Goal: Task Accomplishment & Management: Use online tool/utility

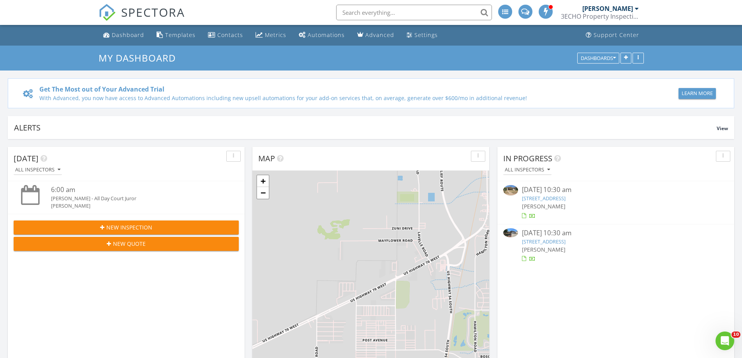
click at [132, 224] on span "New Inspection" at bounding box center [129, 227] width 46 height 8
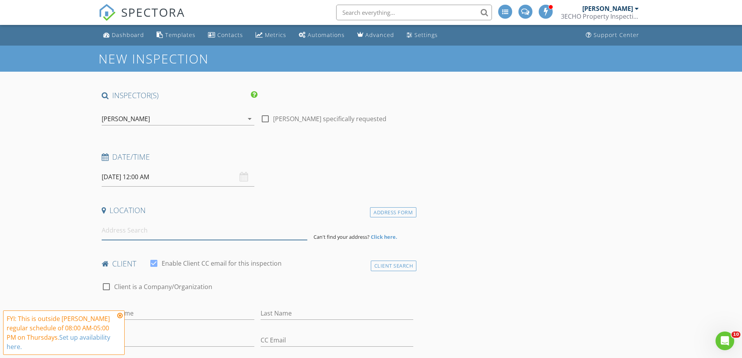
click at [135, 233] on input at bounding box center [205, 230] width 206 height 19
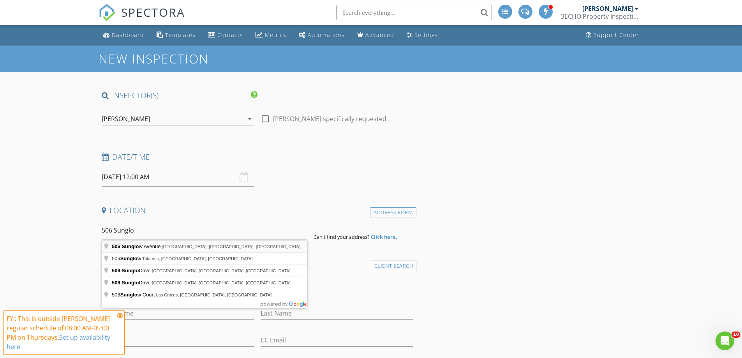
type input "506 Sunglow Avenue, Alamogordo, NM, USA"
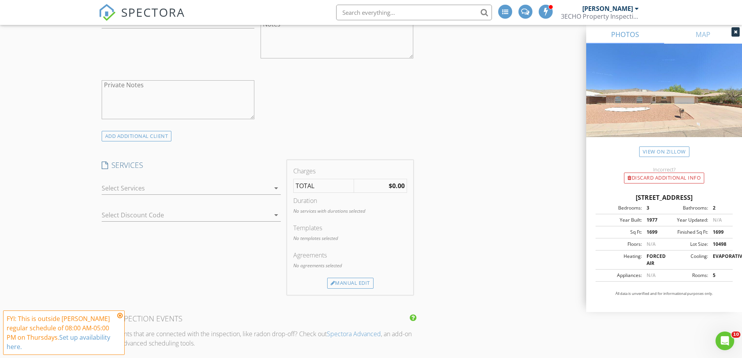
scroll to position [506, 0]
click at [264, 186] on div at bounding box center [186, 186] width 168 height 12
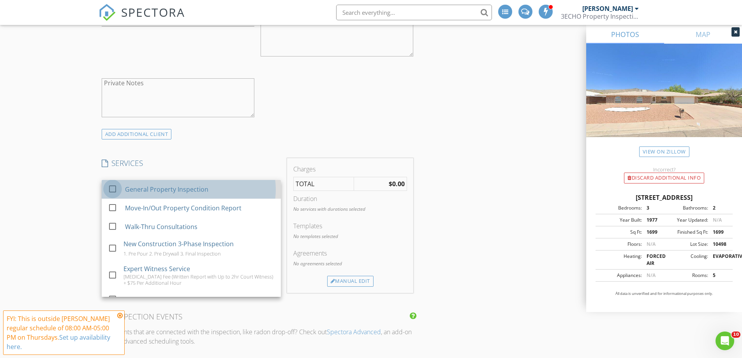
click at [112, 188] on div at bounding box center [112, 188] width 13 height 13
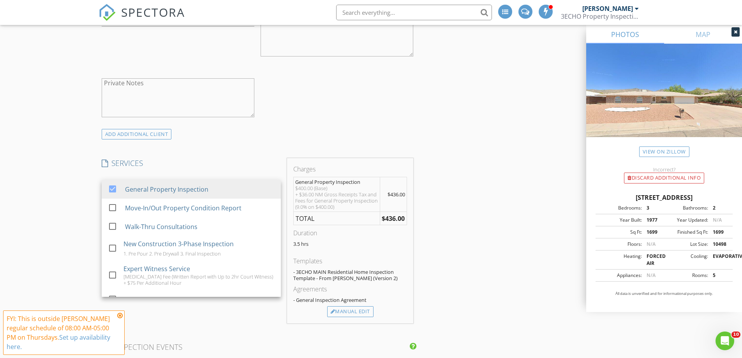
click at [460, 127] on div "INSPECTOR(S) check_box William Russell PRIMARY William Russell arrow_drop_down …" at bounding box center [371, 274] width 545 height 1381
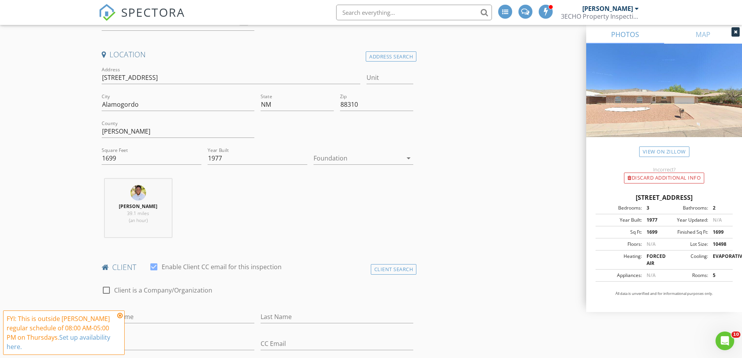
scroll to position [0, 0]
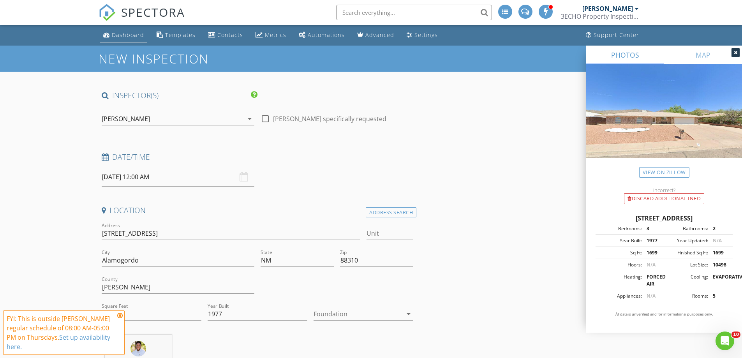
click at [128, 38] on div "Dashboard" at bounding box center [128, 34] width 32 height 7
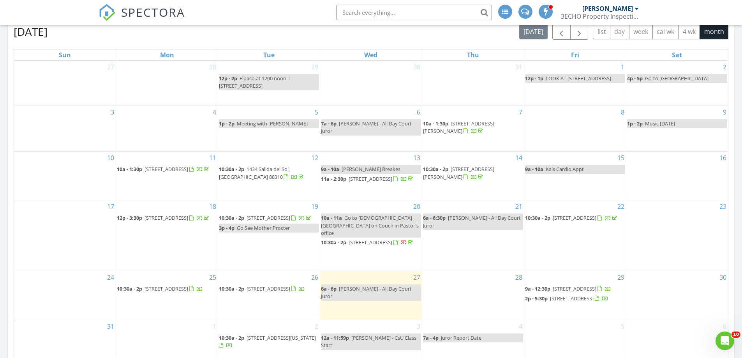
scroll to position [369, 0]
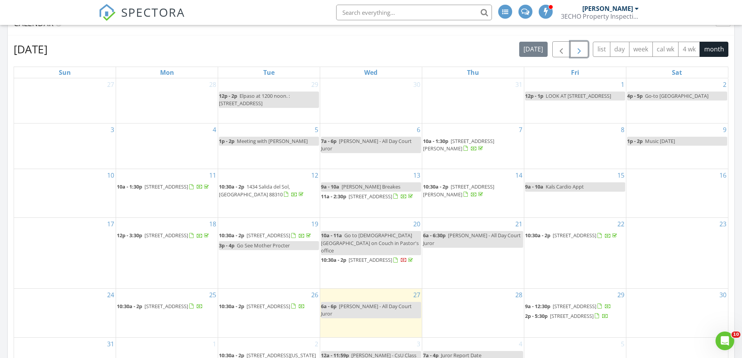
click at [579, 50] on span "button" at bounding box center [578, 49] width 9 height 9
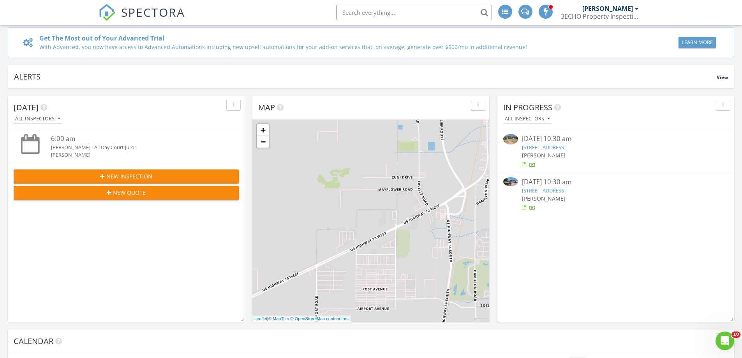
scroll to position [0, 0]
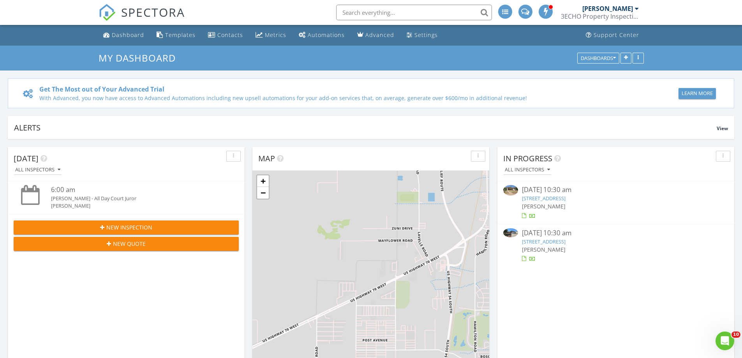
click at [548, 197] on link "[STREET_ADDRESS]" at bounding box center [544, 198] width 44 height 7
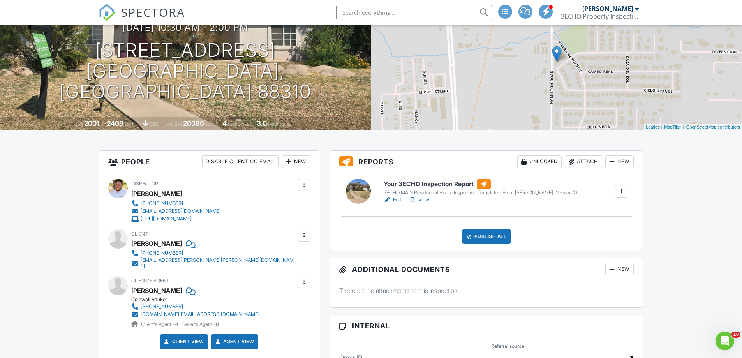
click at [421, 197] on link "View" at bounding box center [419, 200] width 20 height 8
